Goal: Check status: Check status

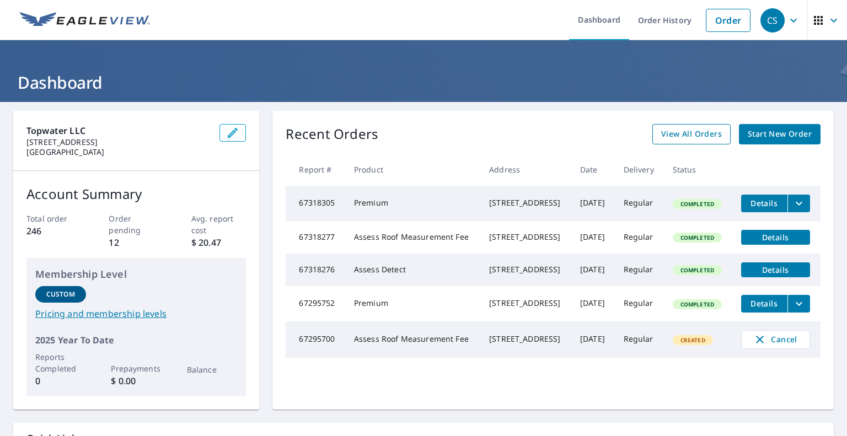
click at [683, 137] on span "View All Orders" at bounding box center [691, 134] width 61 height 14
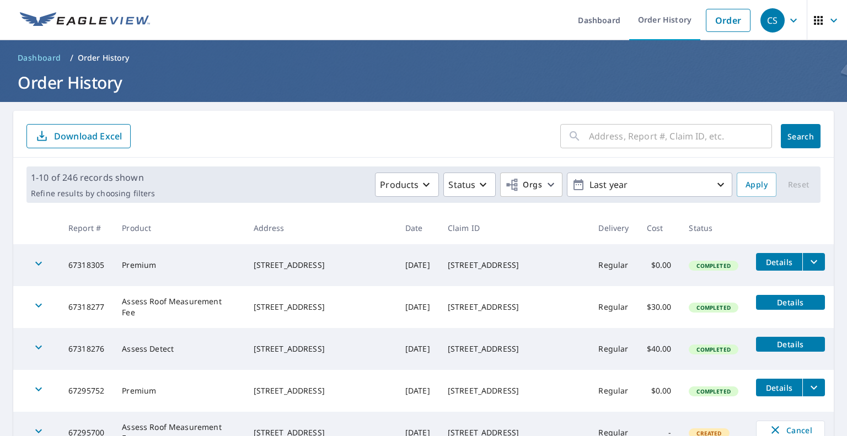
click at [606, 143] on input "text" at bounding box center [680, 136] width 183 height 31
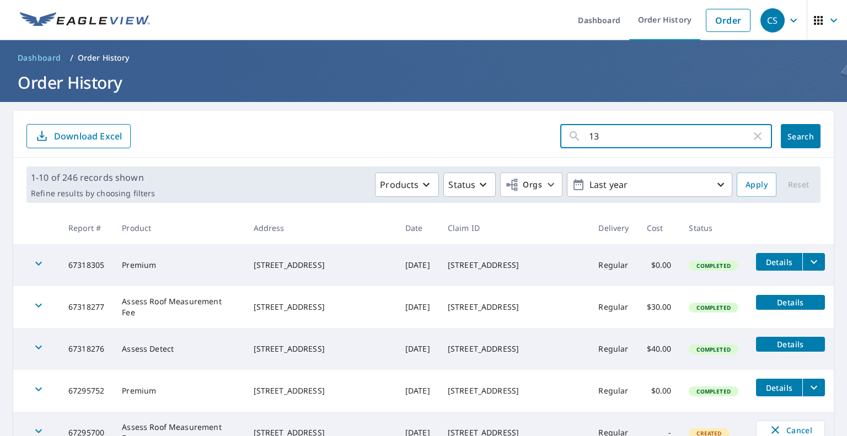
type input "136"
click button "Search" at bounding box center [801, 136] width 40 height 24
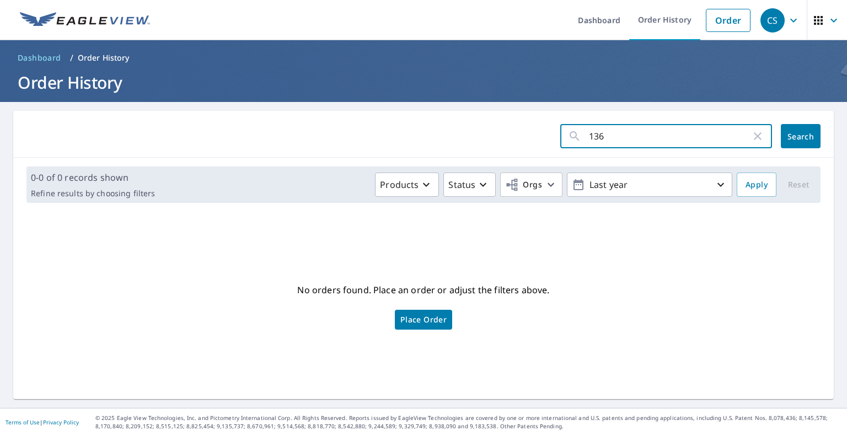
drag, startPoint x: 602, startPoint y: 133, endPoint x: 559, endPoint y: 136, distance: 43.7
click at [561, 136] on div "136 ​" at bounding box center [667, 136] width 212 height 24
click at [819, 17] on span "button" at bounding box center [827, 20] width 31 height 26
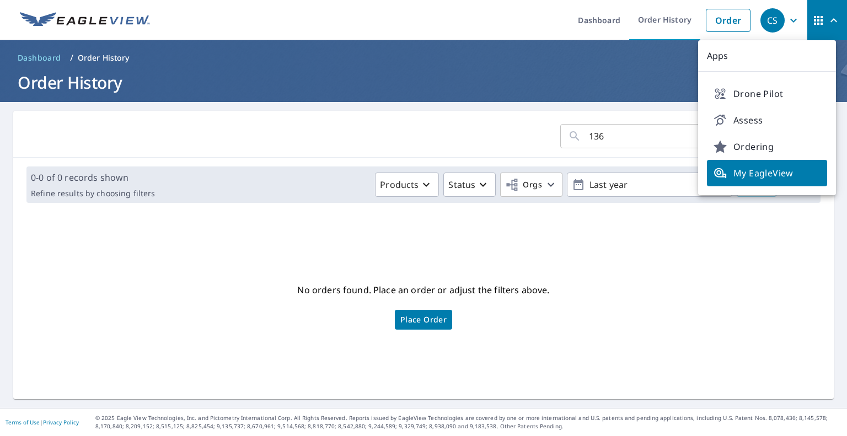
click at [749, 116] on span "Assess" at bounding box center [767, 120] width 107 height 13
